Goal: Information Seeking & Learning: Learn about a topic

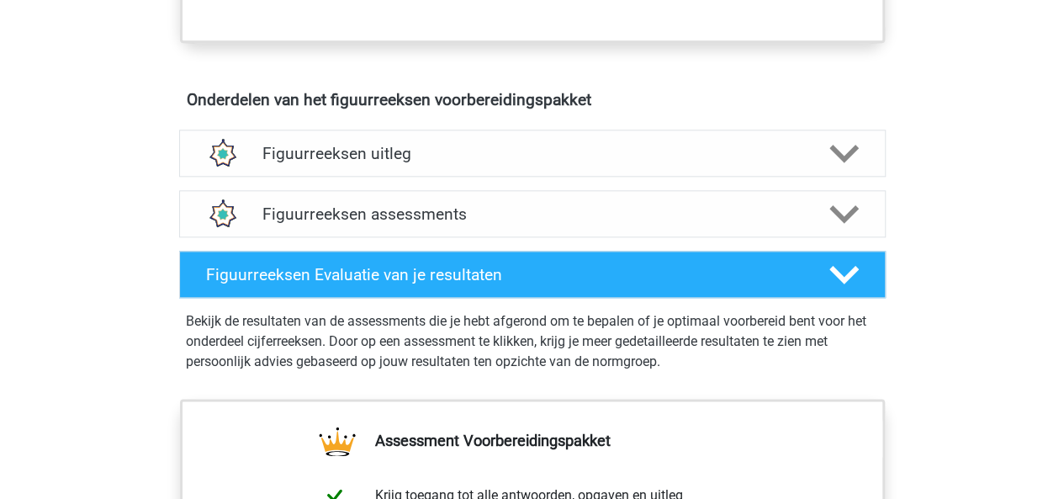
scroll to position [939, 0]
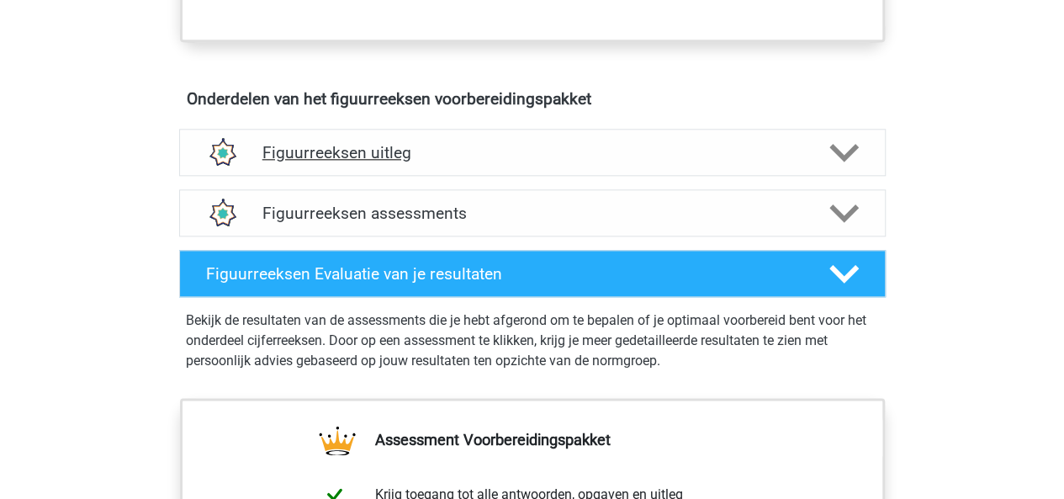
click at [745, 143] on h4 "Figuurreeksen uitleg" at bounding box center [532, 152] width 540 height 19
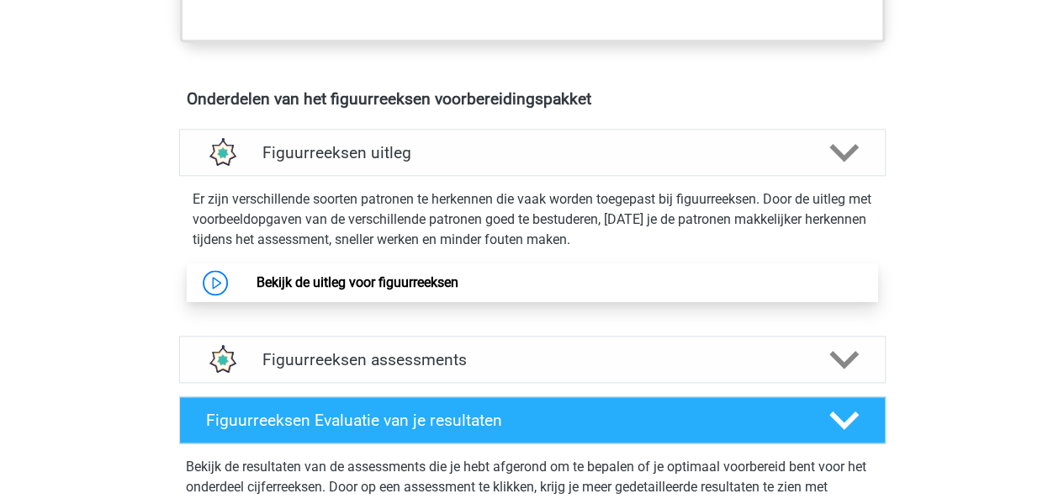
click at [322, 274] on link "Bekijk de uitleg voor figuurreeksen" at bounding box center [357, 282] width 202 height 16
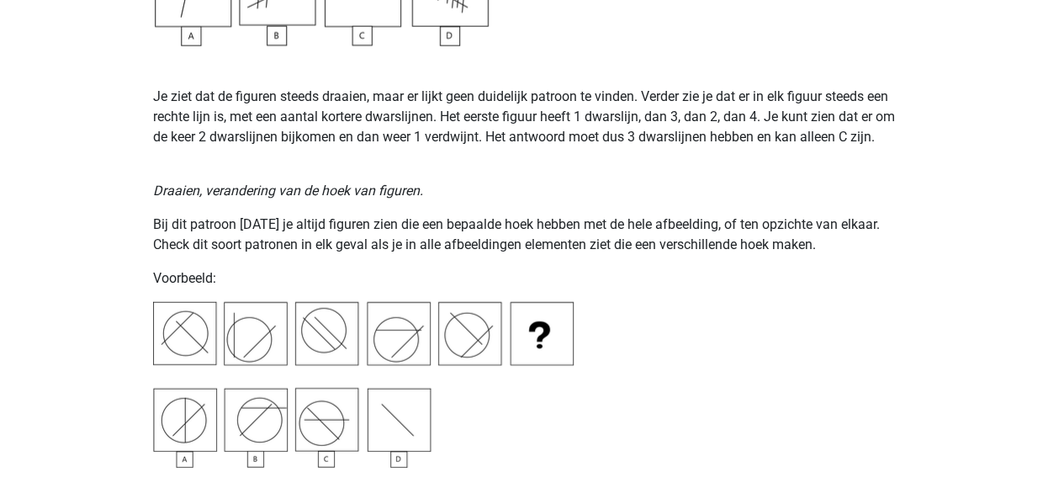
scroll to position [1971, 0]
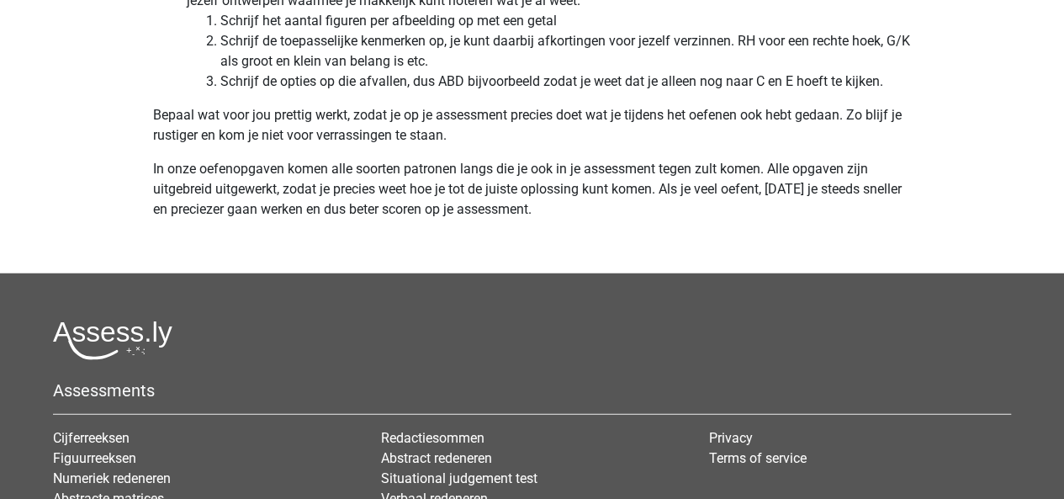
scroll to position [5465, 0]
